Goal: Information Seeking & Learning: Learn about a topic

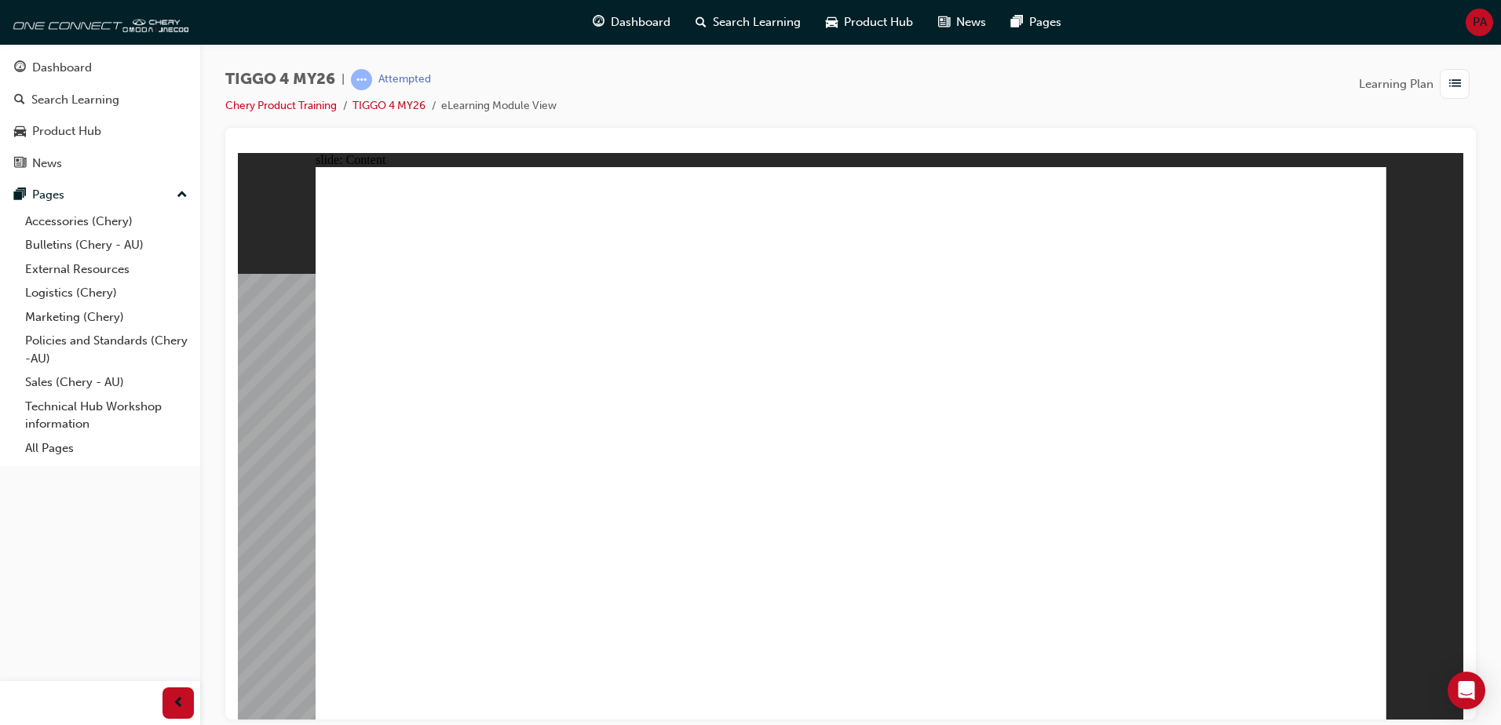
click at [1460, 88] on span "list-icon" at bounding box center [1455, 85] width 12 height 20
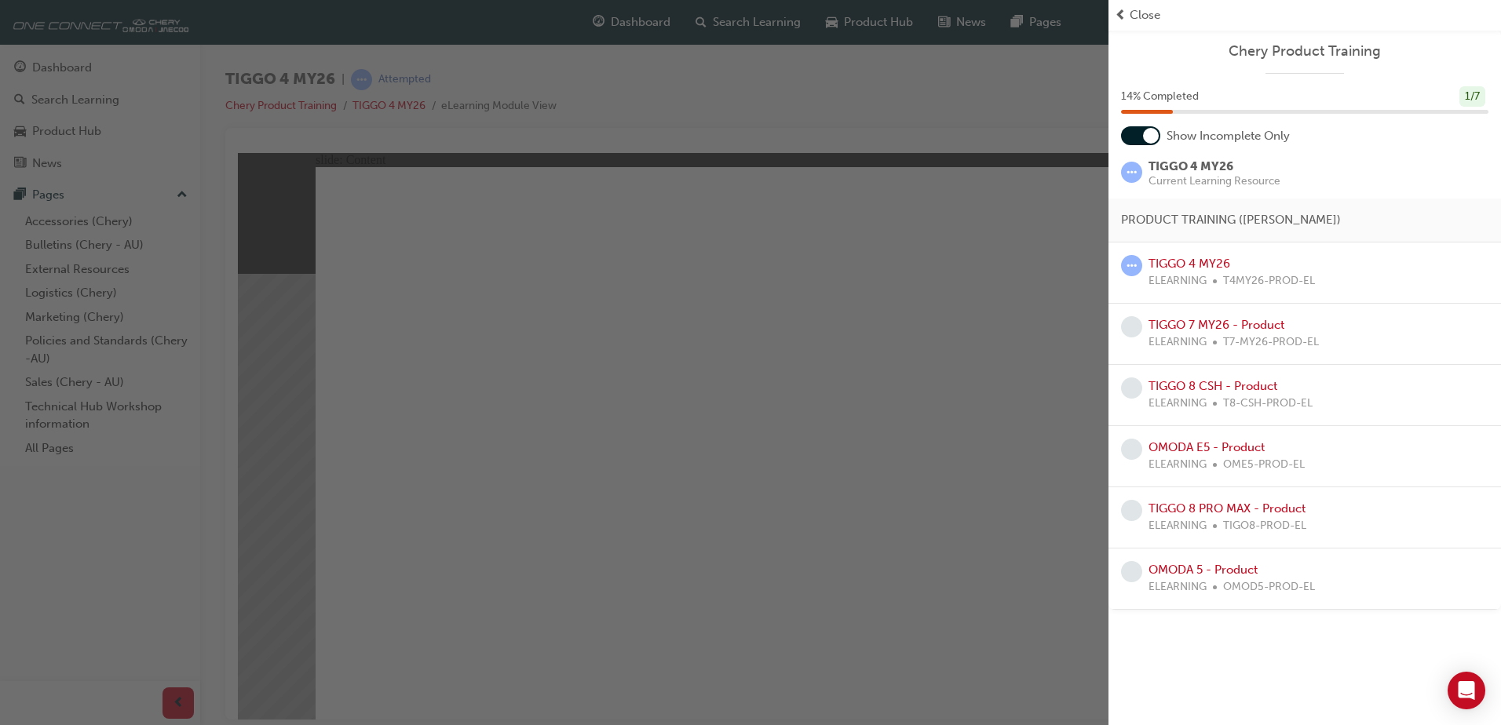
click at [1119, 11] on span "prev-icon" at bounding box center [1121, 15] width 12 height 18
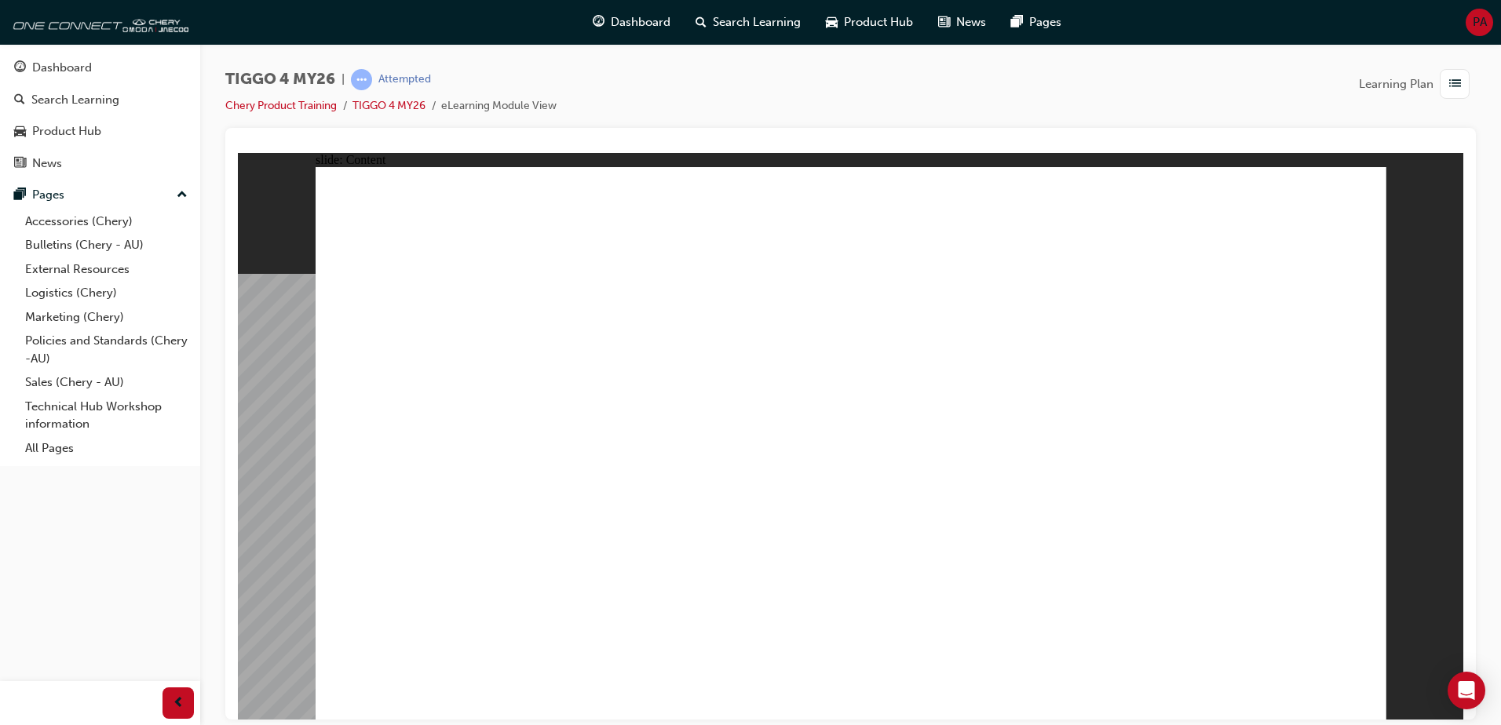
drag, startPoint x: 817, startPoint y: 539, endPoint x: 988, endPoint y: 539, distance: 171.1
